Goal: Find specific page/section: Find specific page/section

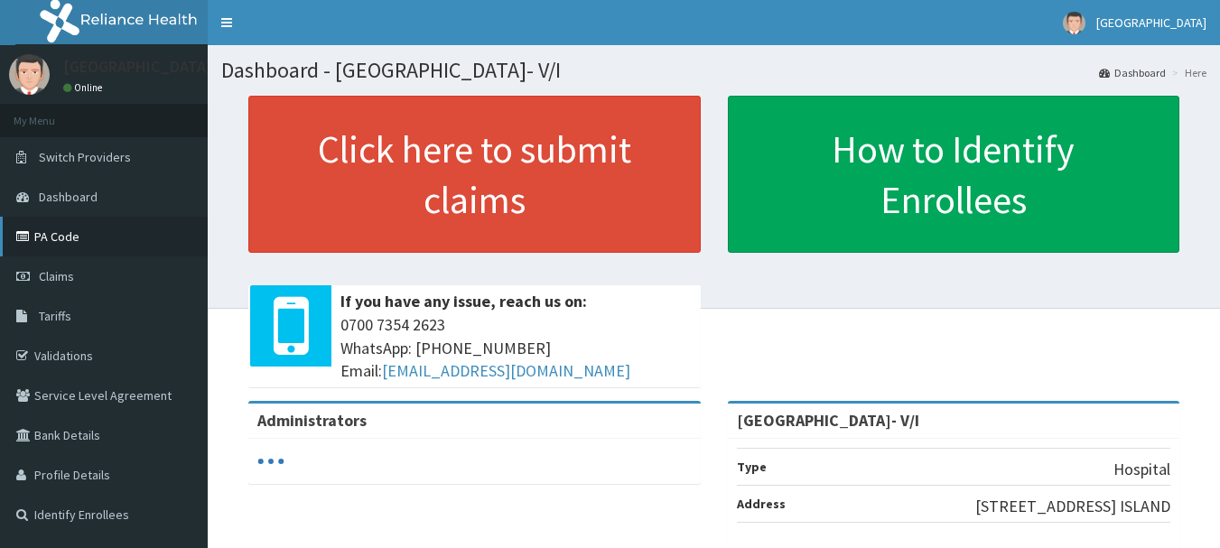
click at [125, 240] on link "PA Code" at bounding box center [104, 237] width 208 height 40
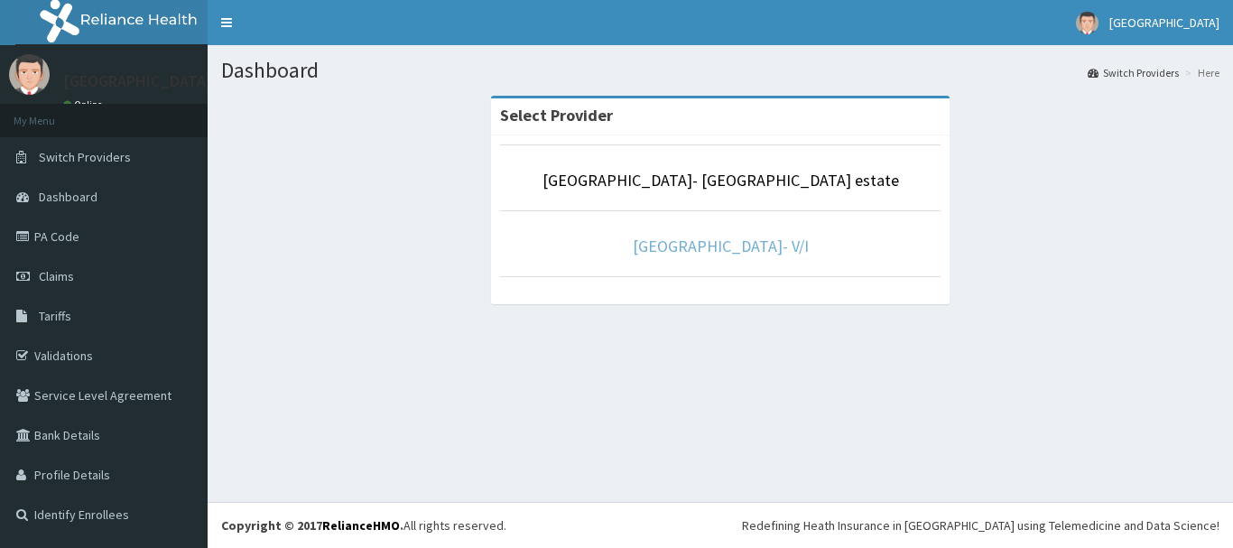
click at [743, 242] on link "[GEOGRAPHIC_DATA]- V/I" at bounding box center [721, 246] width 176 height 21
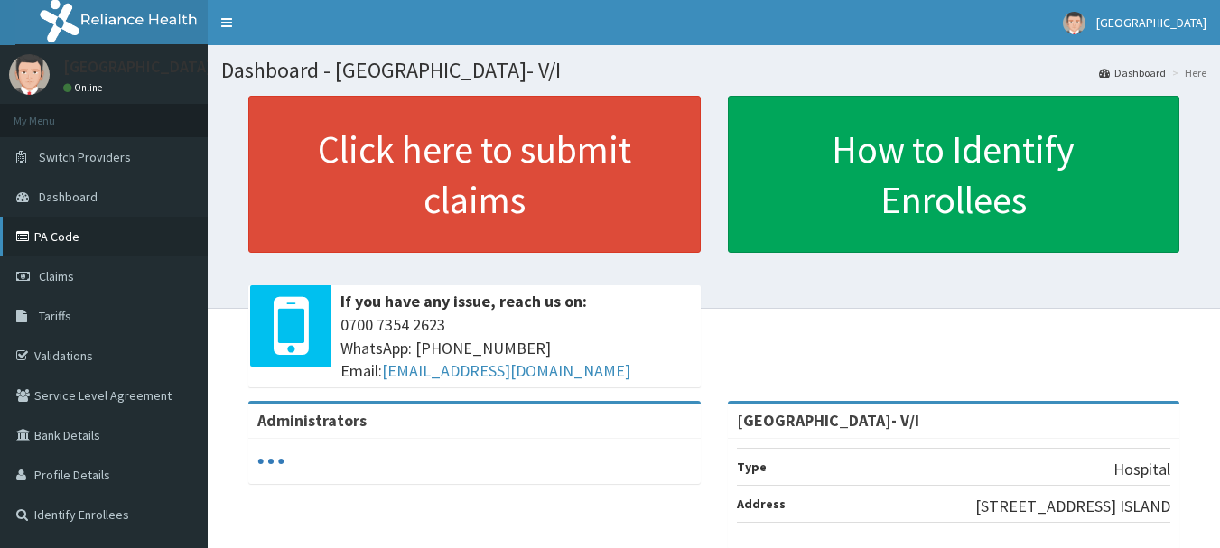
click at [54, 241] on link "PA Code" at bounding box center [104, 237] width 208 height 40
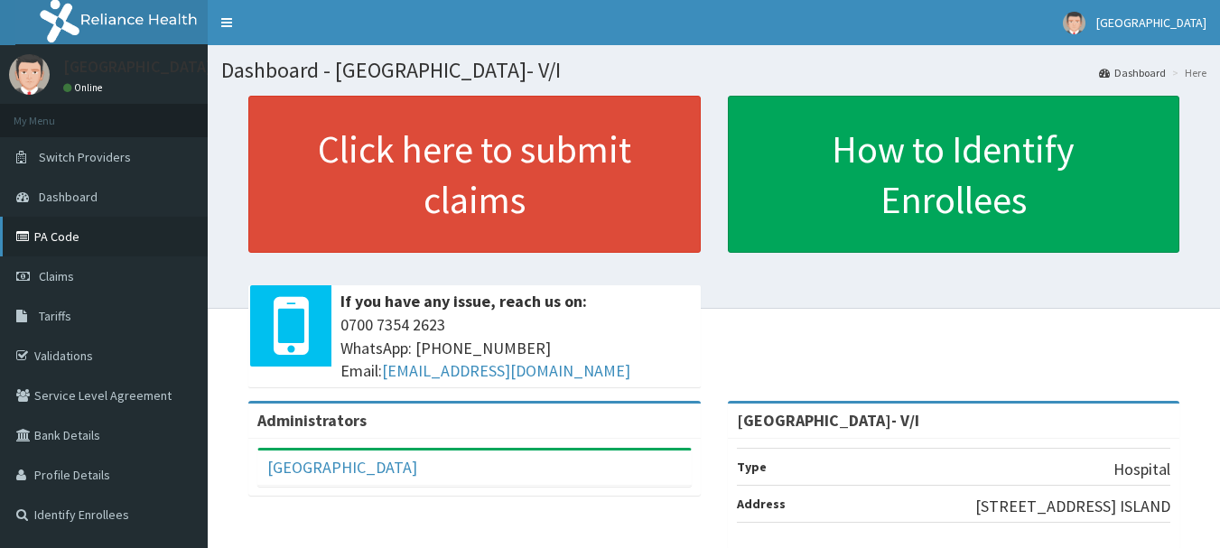
click at [91, 232] on link "PA Code" at bounding box center [104, 237] width 208 height 40
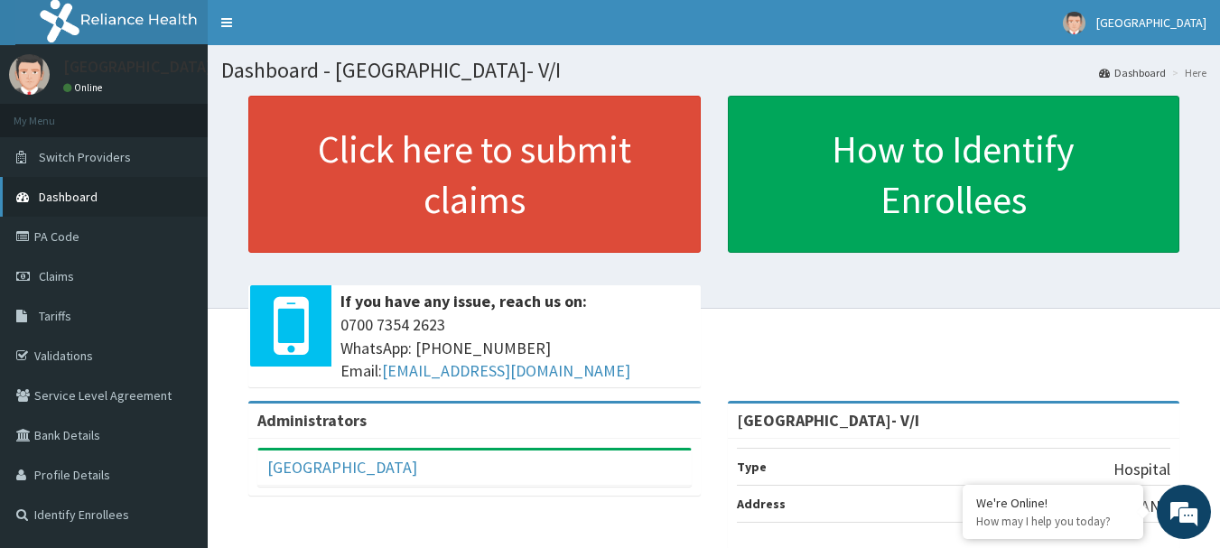
click at [116, 195] on link "Dashboard" at bounding box center [104, 197] width 208 height 40
